Goal: Find specific page/section: Find specific page/section

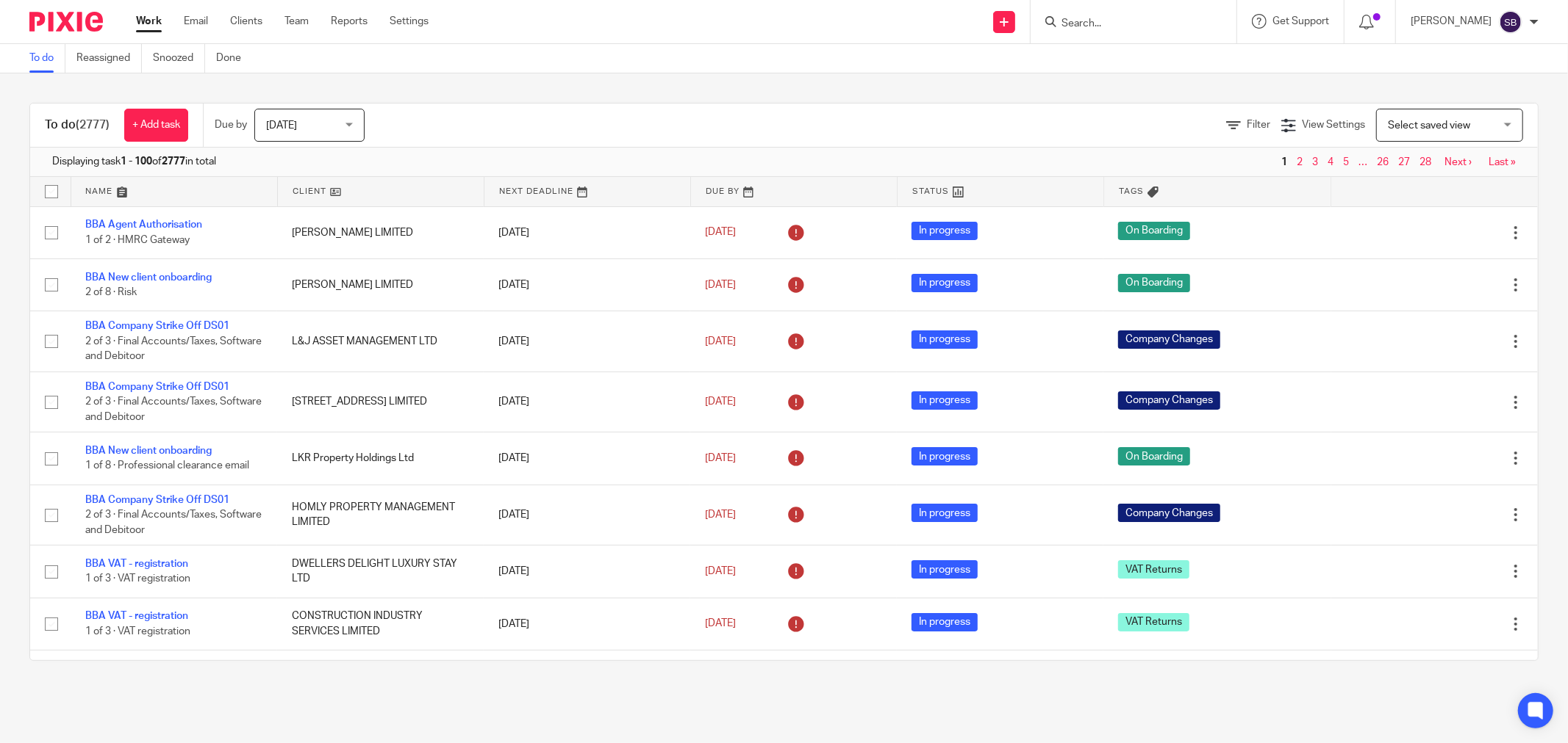
click at [1170, 17] on input "Search" at bounding box center [1125, 23] width 132 height 13
click at [1141, 28] on input "Search" at bounding box center [1125, 23] width 132 height 13
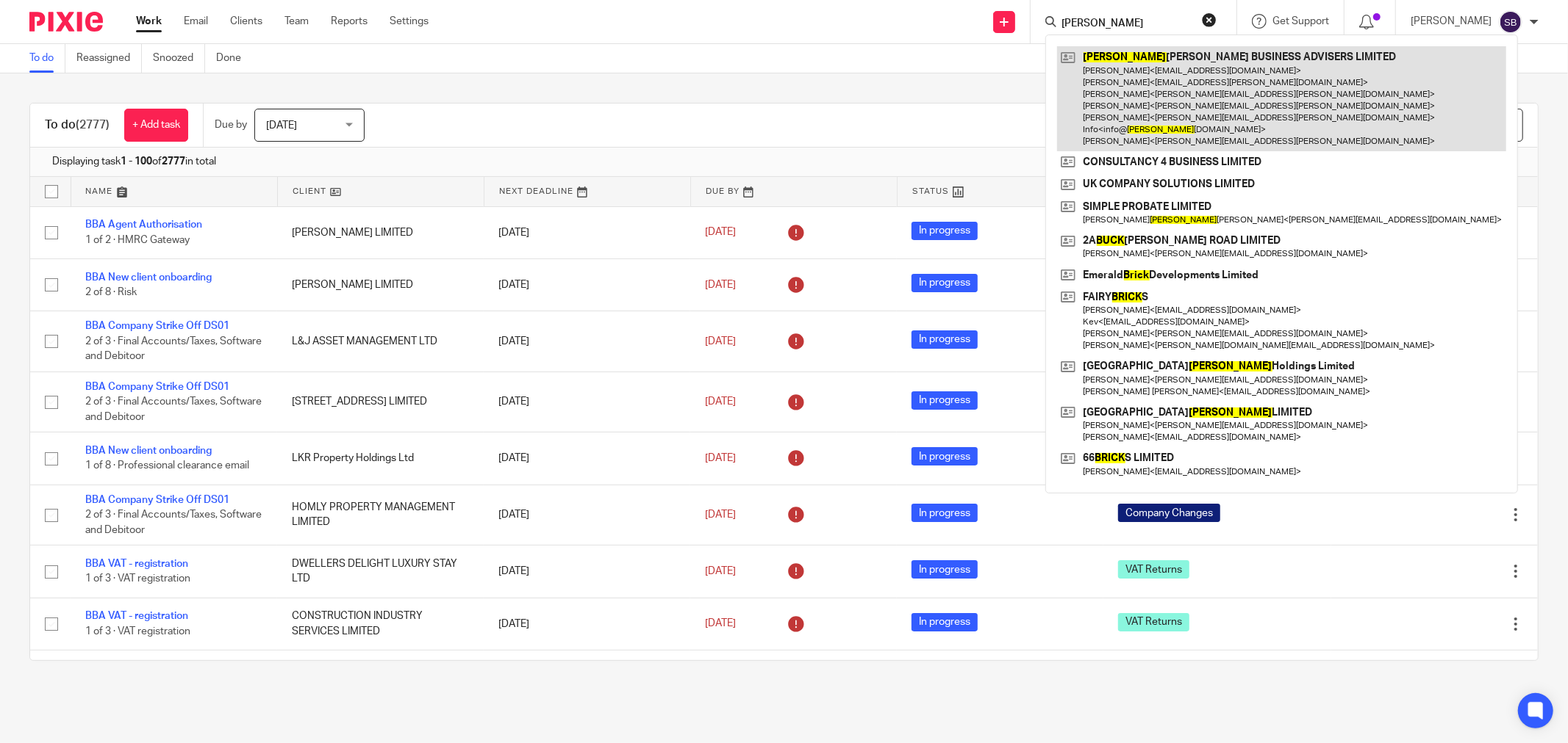
type input "bick"
click at [1185, 86] on link at bounding box center [1281, 99] width 449 height 105
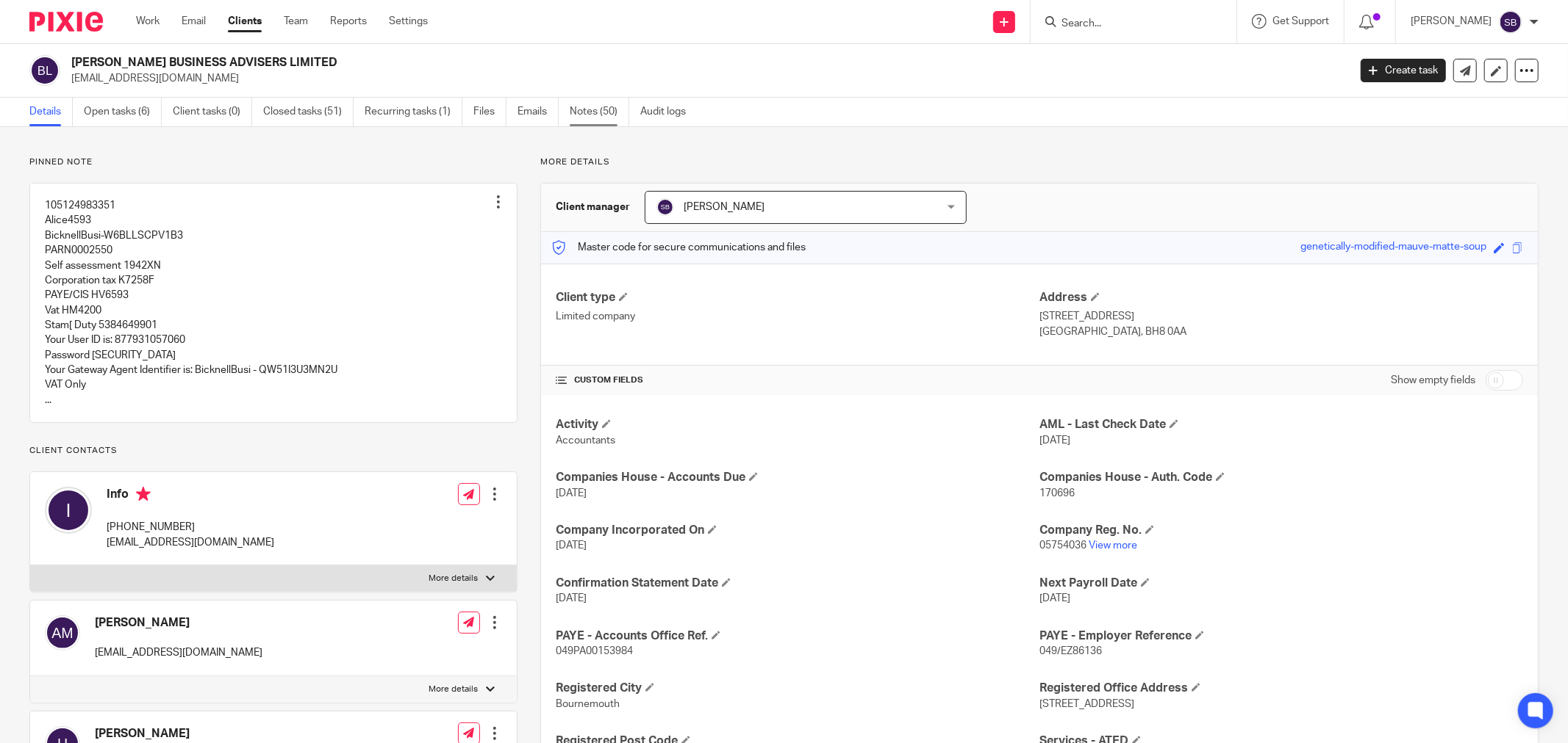
click at [596, 101] on link "Notes (50)" at bounding box center [599, 111] width 60 height 29
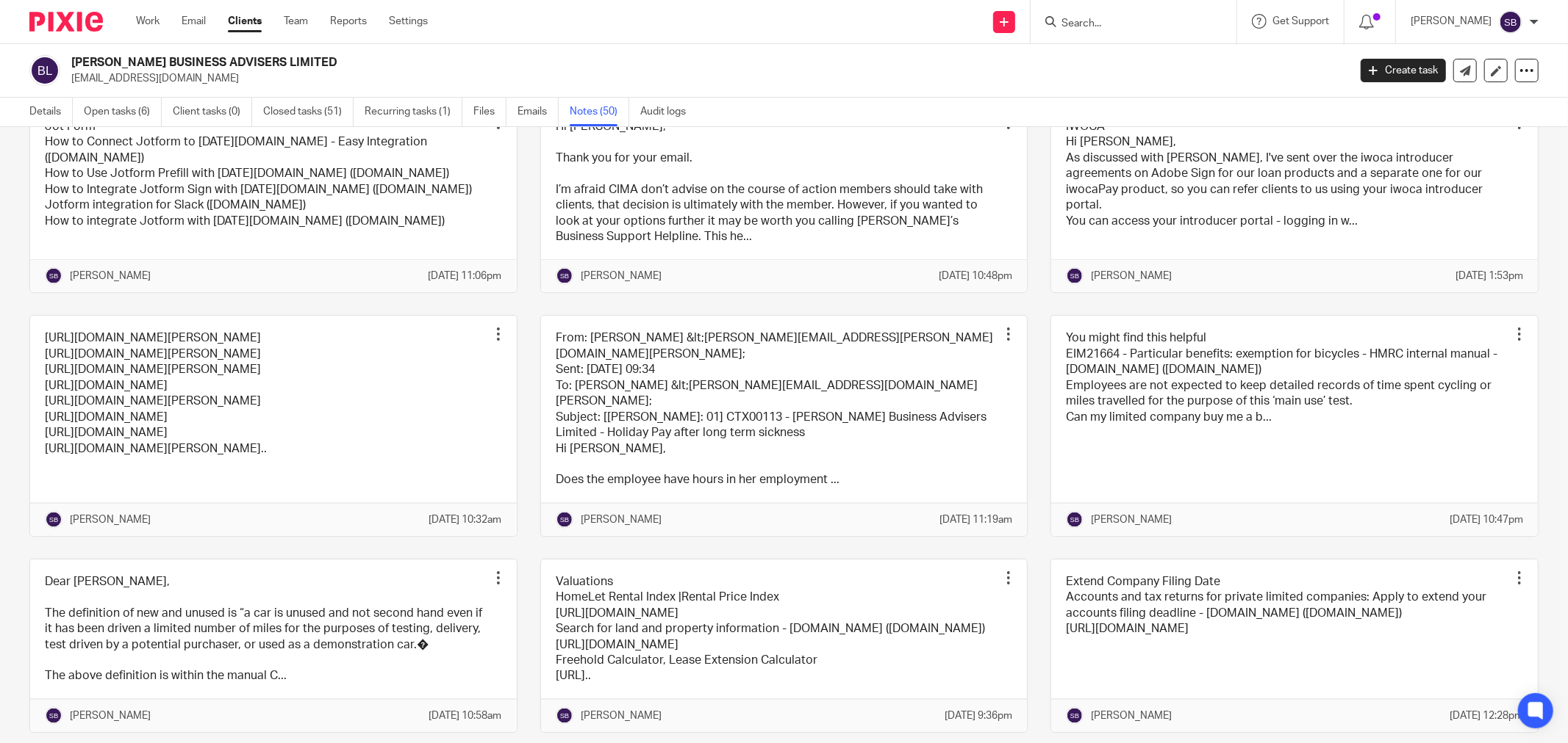
scroll to position [1795, 0]
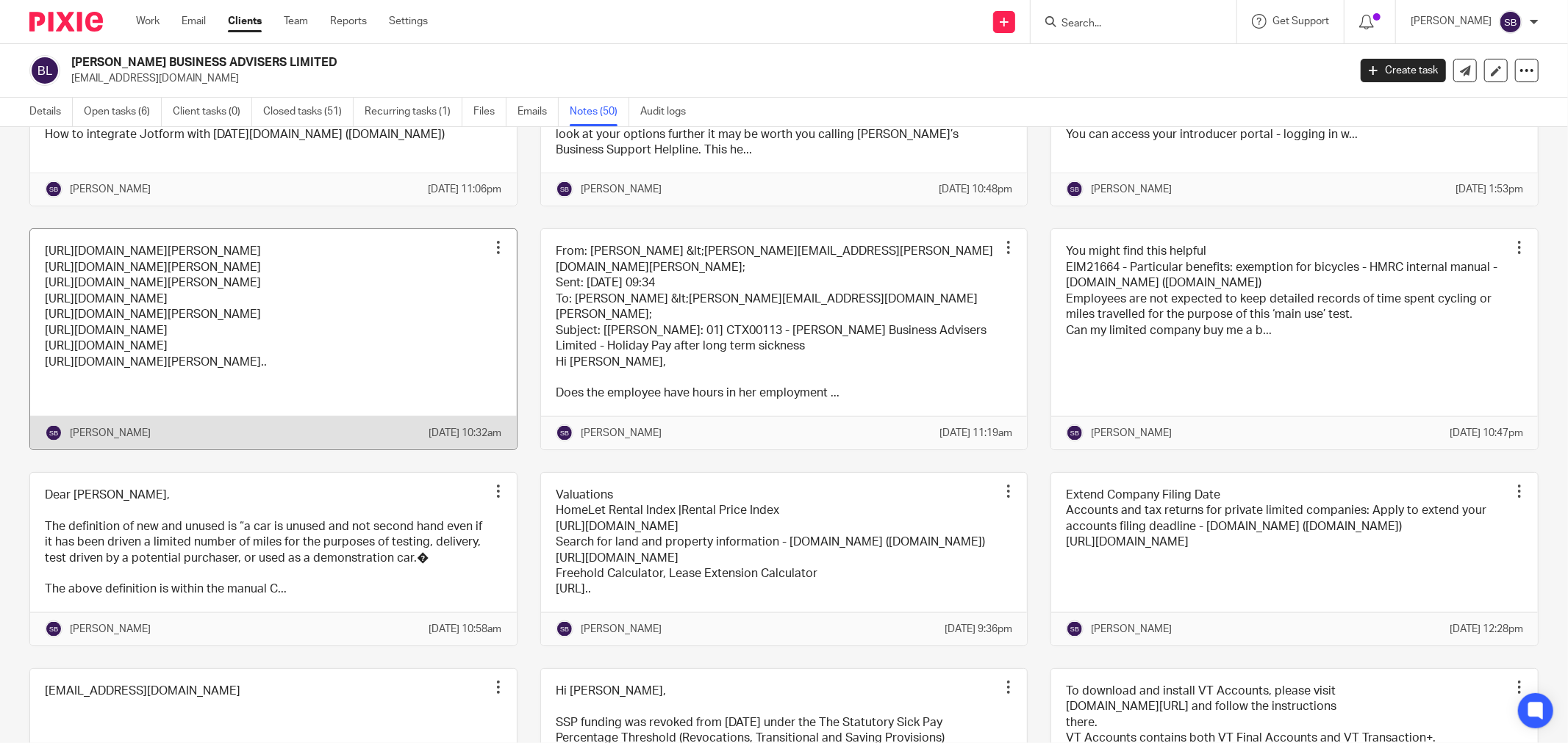
click at [350, 448] on link at bounding box center [273, 339] width 487 height 219
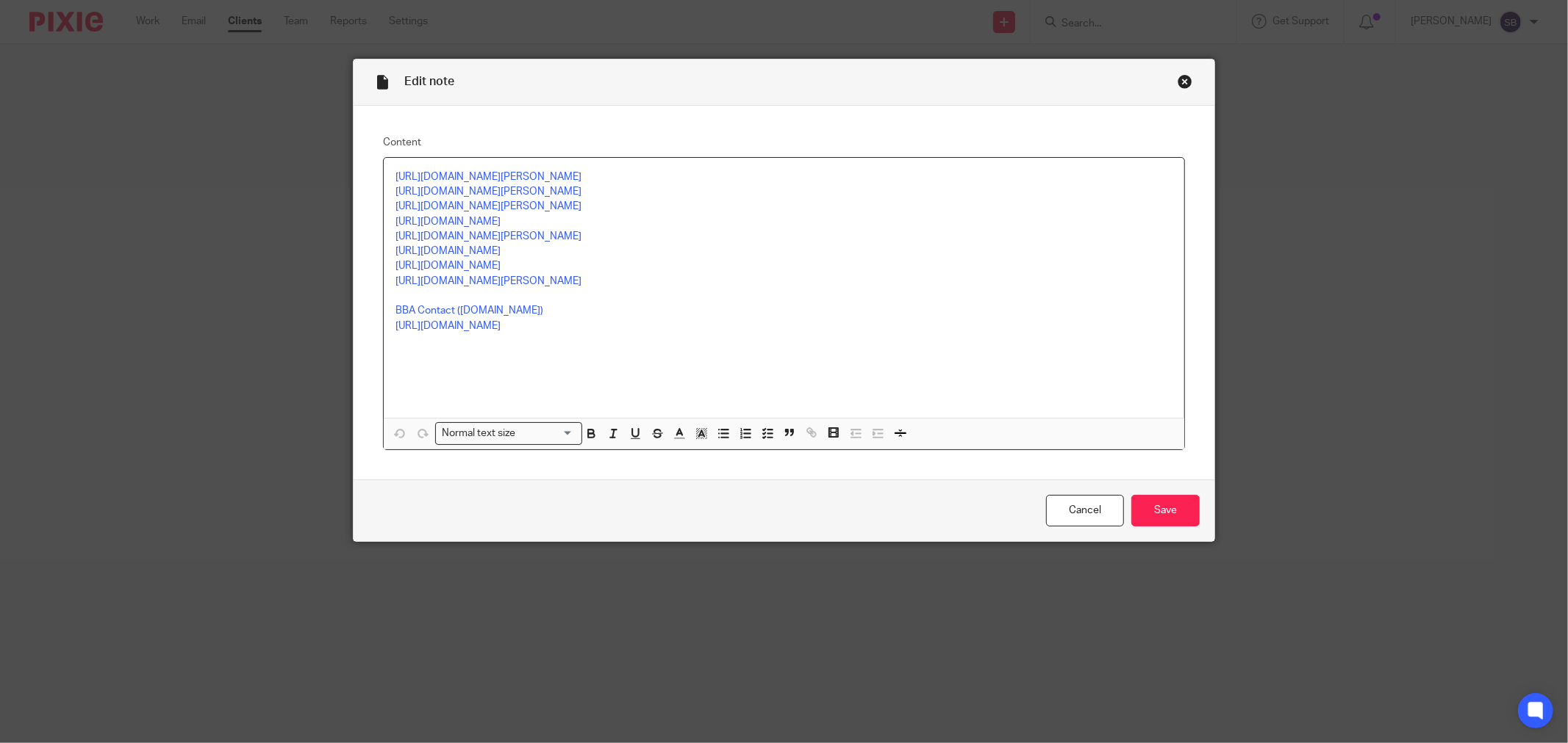
click at [1177, 76] on div "Close this dialog window" at bounding box center [1184, 81] width 15 height 15
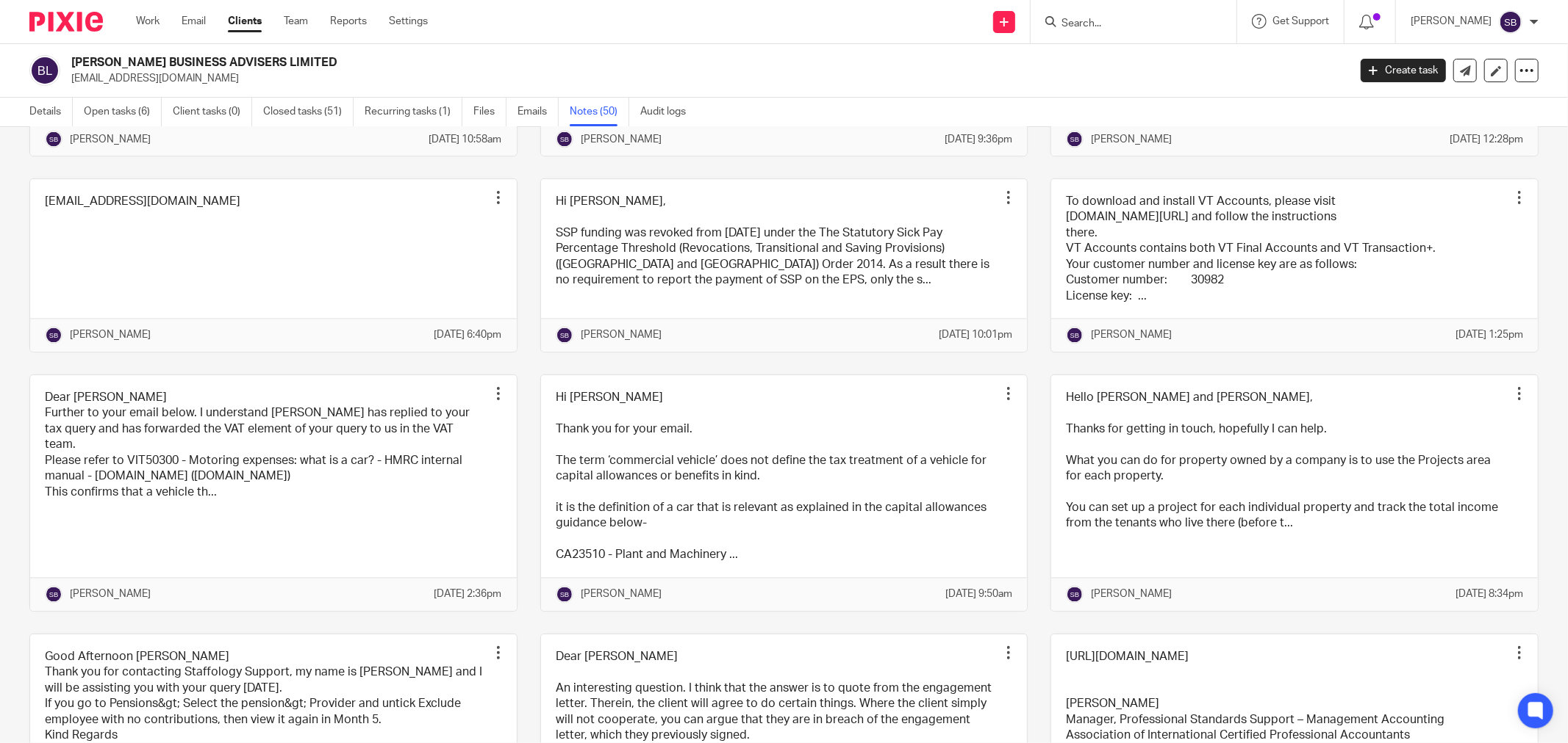
scroll to position [2204, 0]
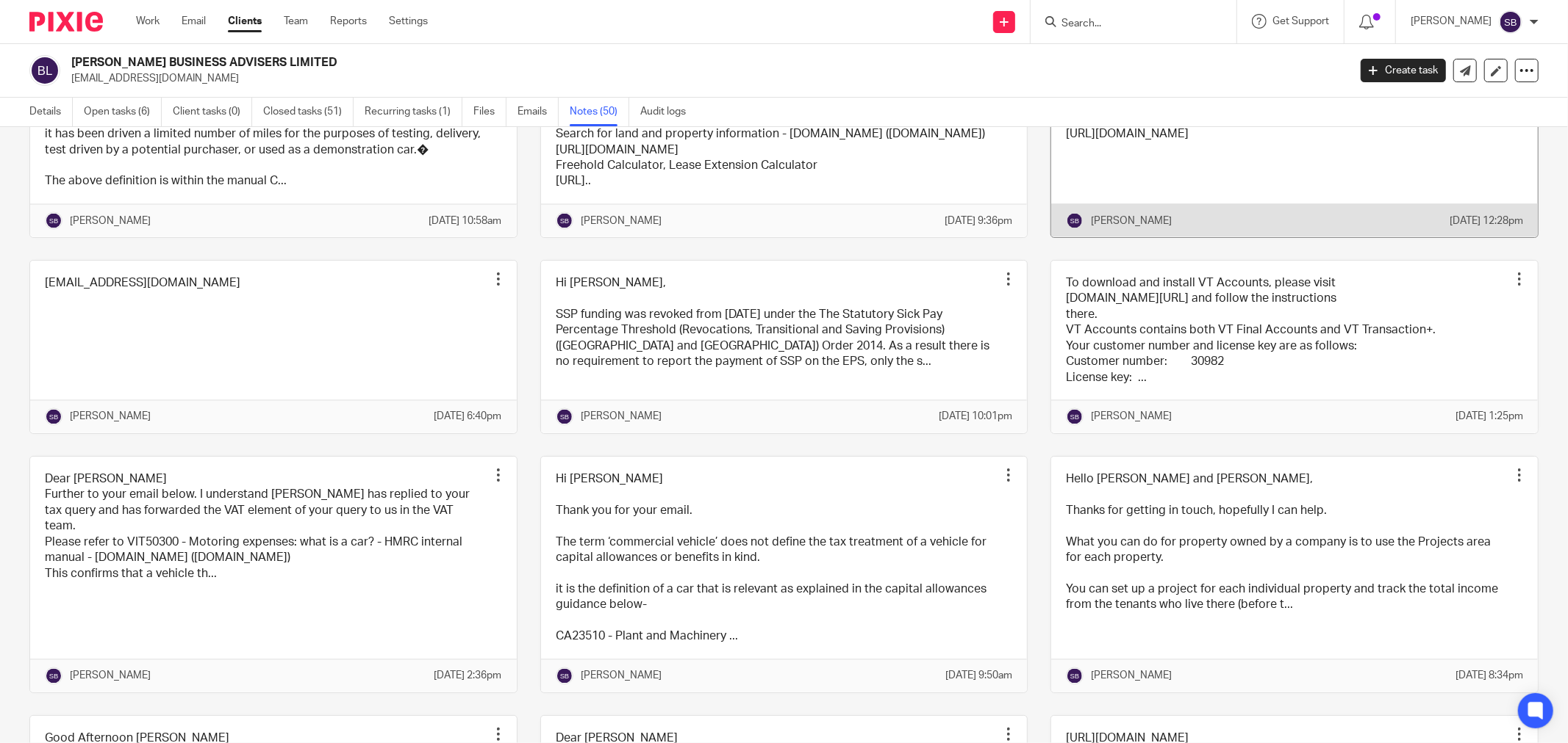
click at [1322, 238] on link at bounding box center [1294, 151] width 487 height 173
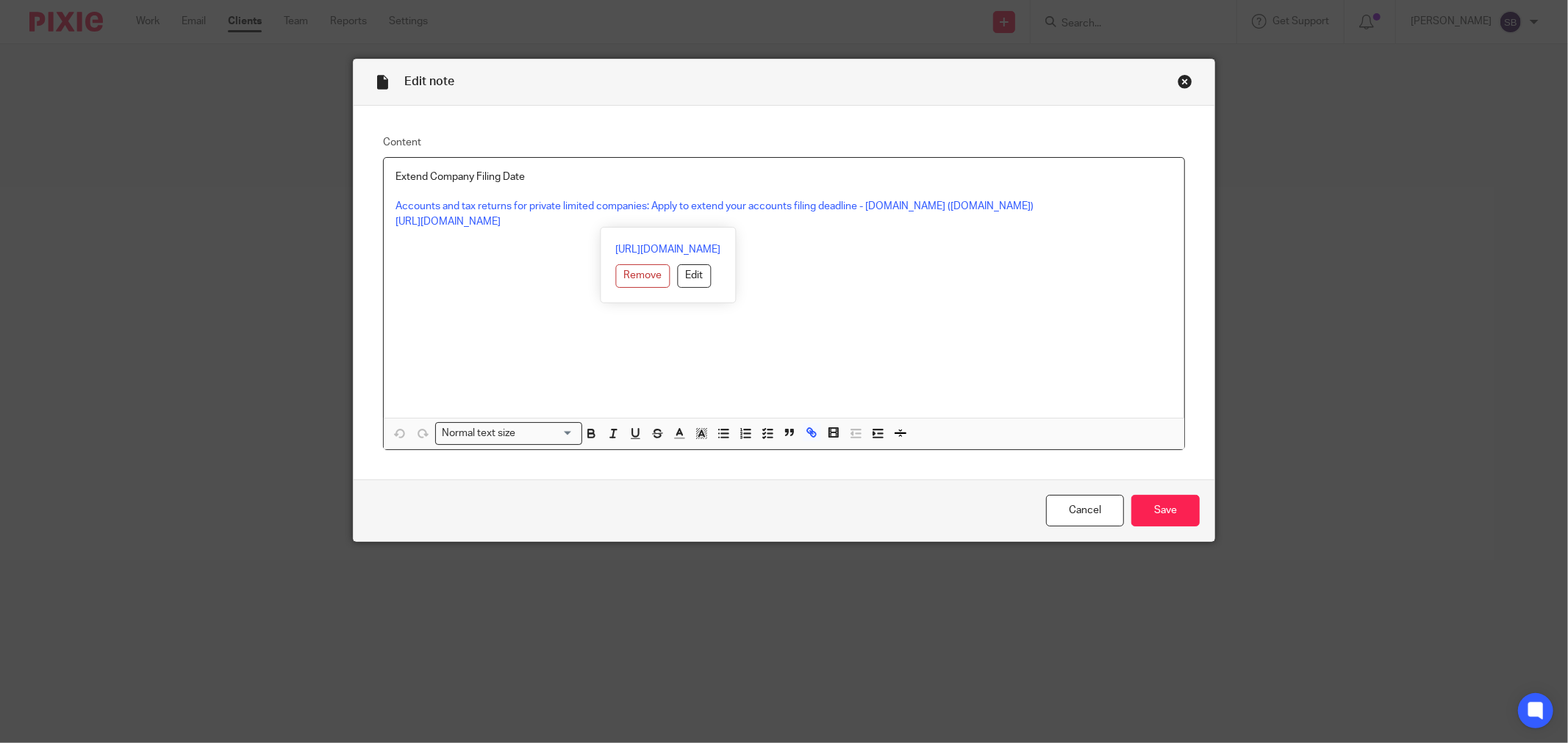
drag, startPoint x: 386, startPoint y: 224, endPoint x: 953, endPoint y: 228, distance: 567.0
click at [953, 228] on div "Extend Company Filing Date Accounts and tax returns for private limited compani…" at bounding box center [784, 288] width 800 height 260
copy link "https://www.gov.uk/prepare-file-annual-accounts-for-limited-company/apply-to-ex…"
click at [1180, 83] on div "Close this dialog window" at bounding box center [1184, 81] width 15 height 15
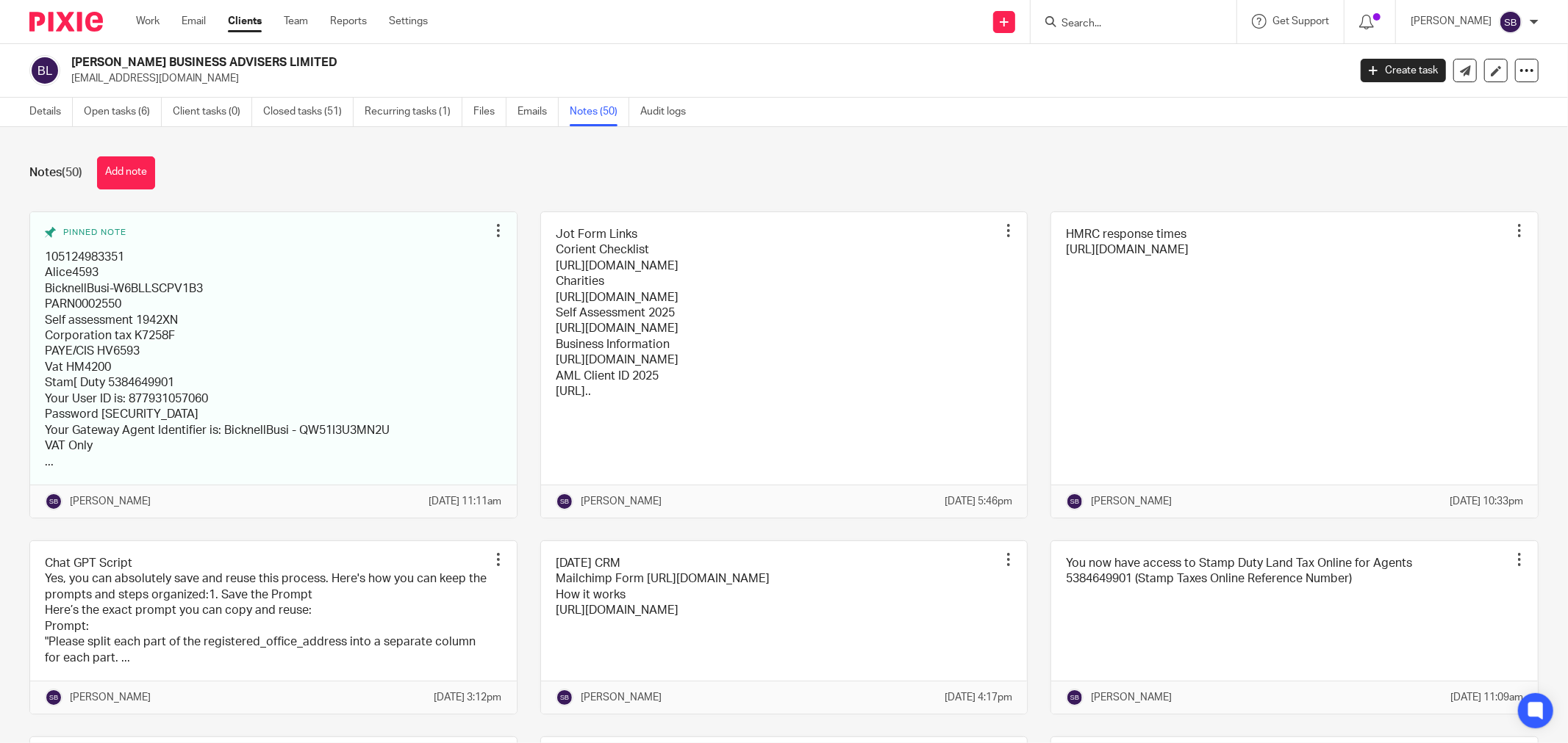
click at [1138, 22] on input "Search" at bounding box center [1125, 23] width 132 height 13
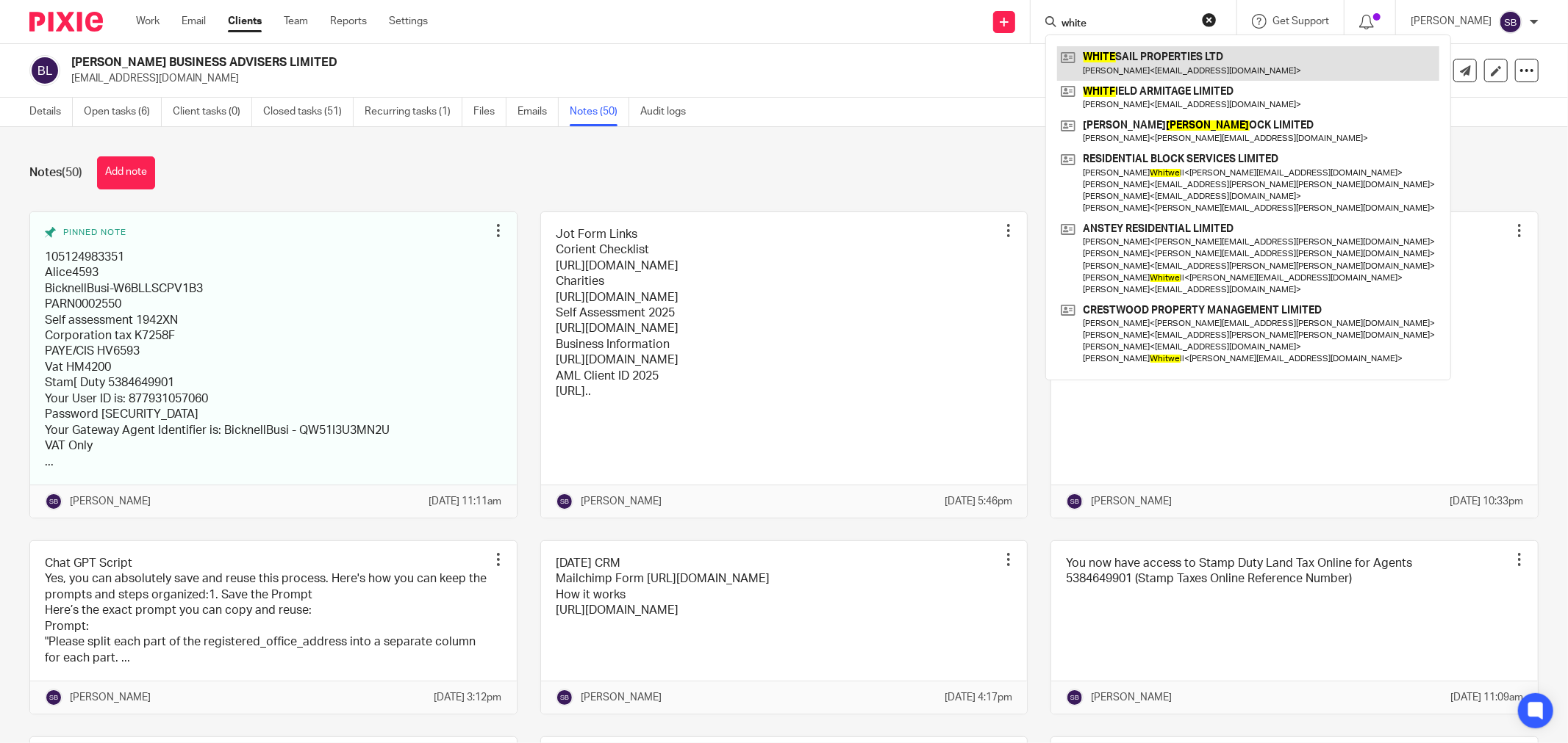
type input "white"
click at [1142, 64] on link at bounding box center [1248, 63] width 382 height 34
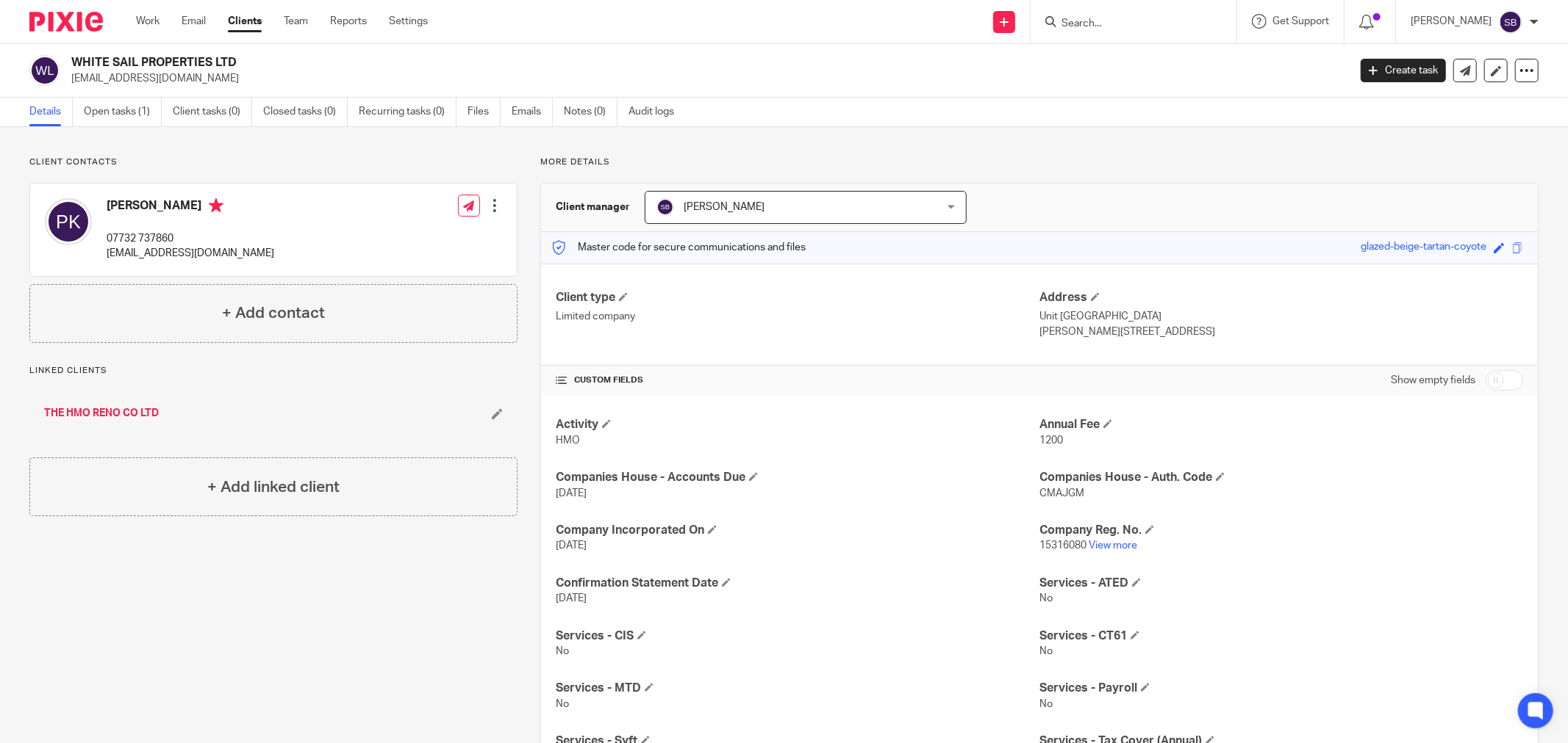
drag, startPoint x: 71, startPoint y: 82, endPoint x: 199, endPoint y: 79, distance: 128.0
click at [199, 79] on p "[EMAIL_ADDRESS][DOMAIN_NAME]" at bounding box center [704, 78] width 1267 height 15
copy p "[EMAIL_ADDRESS][DOMAIN_NAME]"
